Goal: Communication & Community: Connect with others

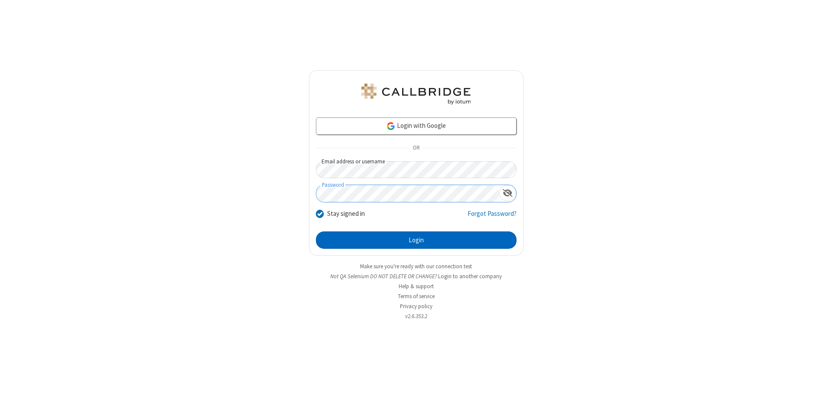
click at [416, 240] on button "Login" at bounding box center [416, 239] width 201 height 17
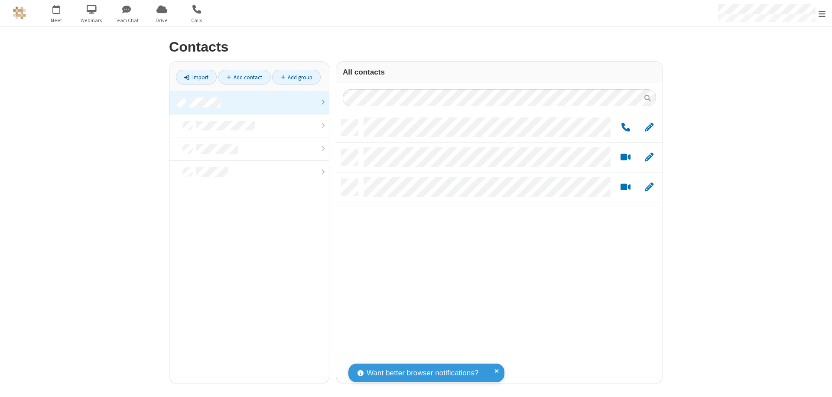
scroll to position [264, 320]
click at [296, 77] on link "Add group" at bounding box center [296, 77] width 49 height 15
